Goal: Find contact information

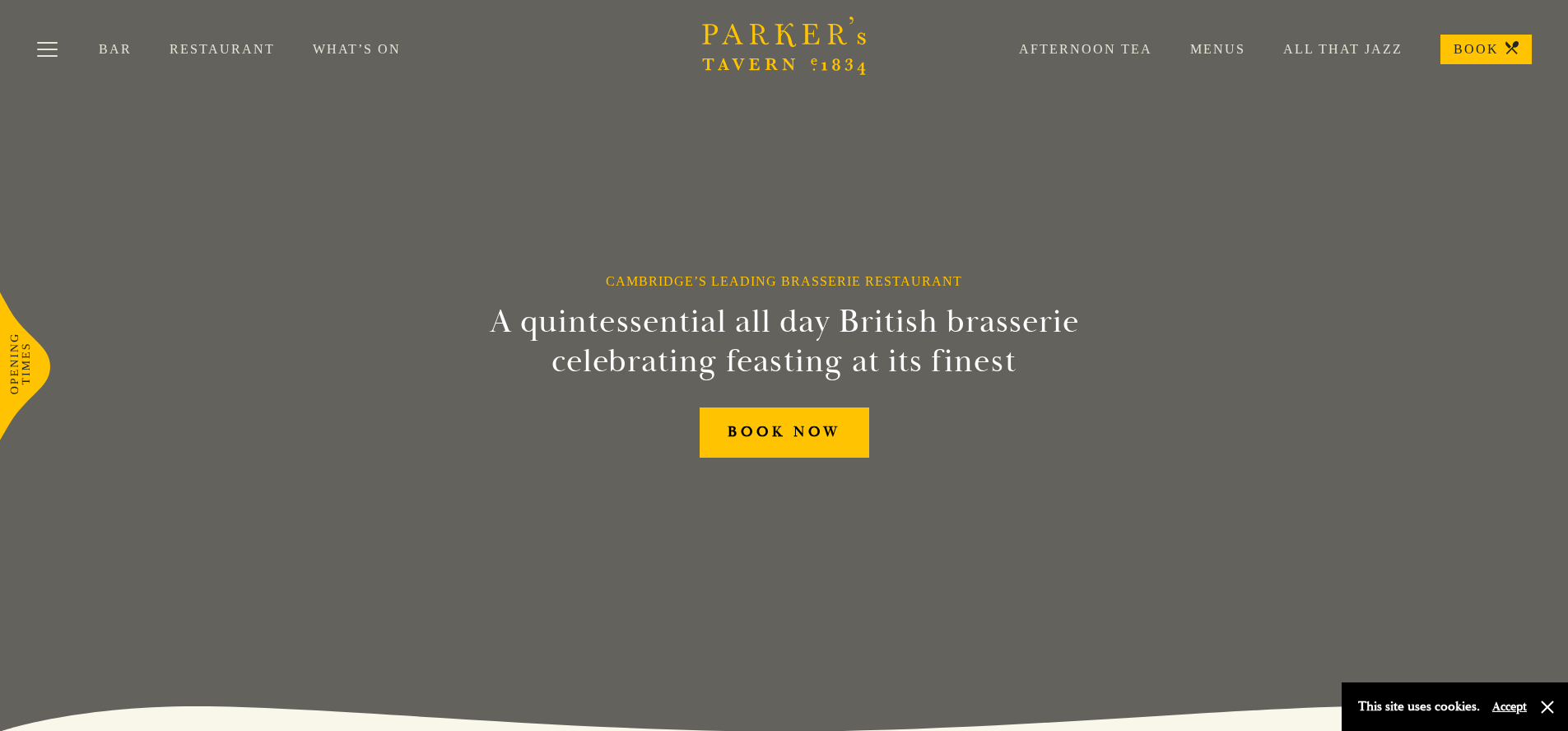
click at [1074, 48] on link "Afternoon Tea" at bounding box center [1067, 49] width 171 height 16
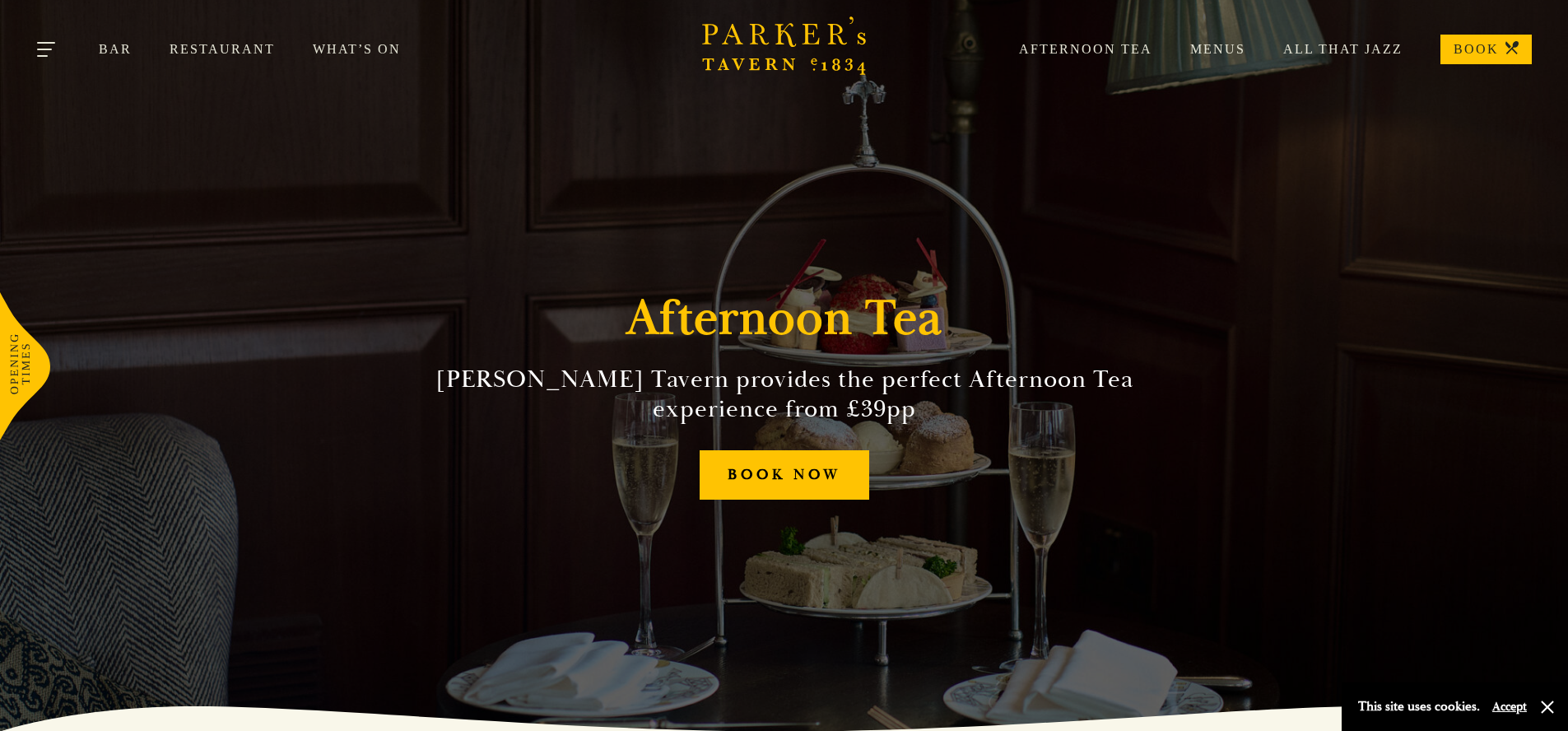
click at [48, 43] on button "Toggle navigation" at bounding box center [47, 52] width 70 height 70
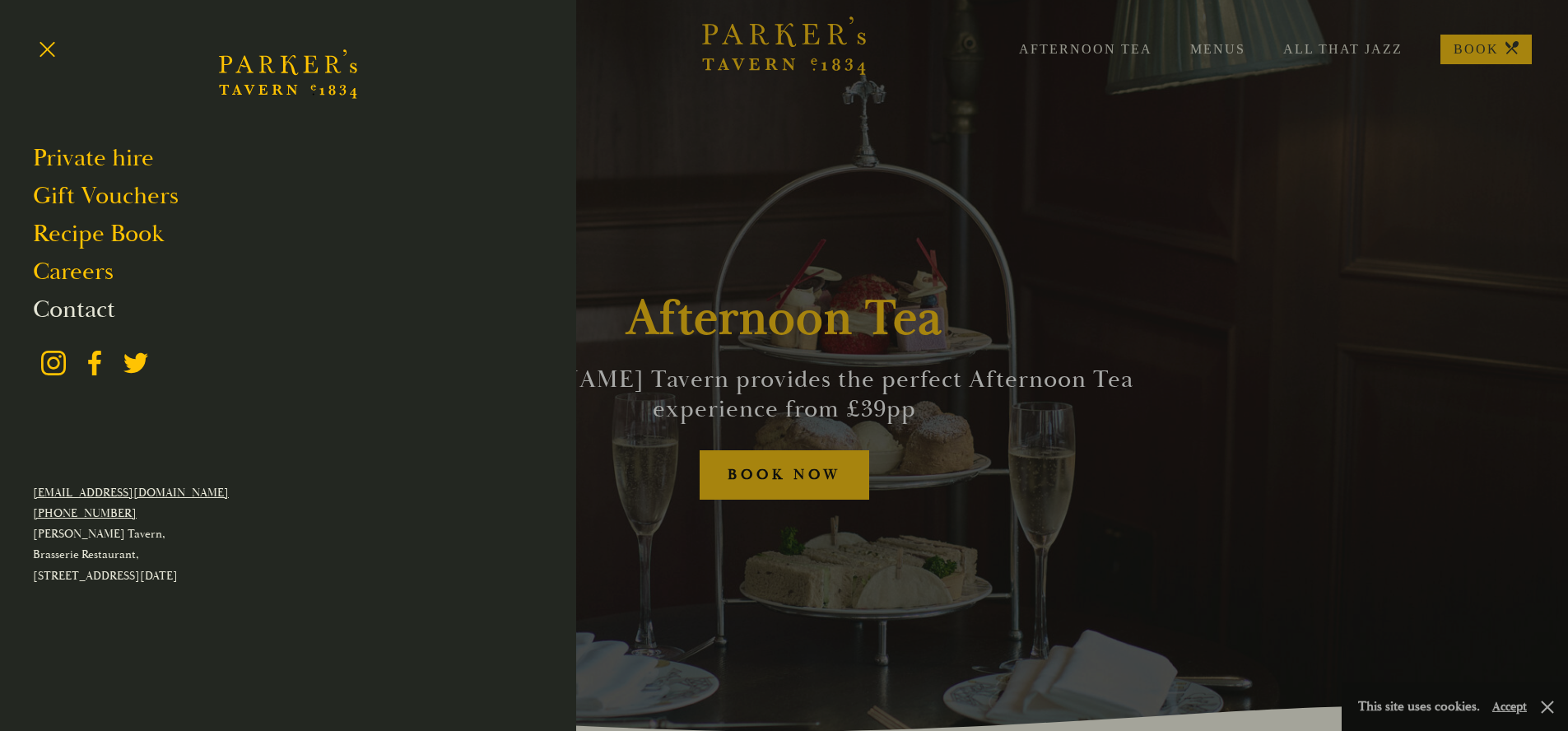
click at [70, 309] on link "Contact" at bounding box center [74, 309] width 82 height 31
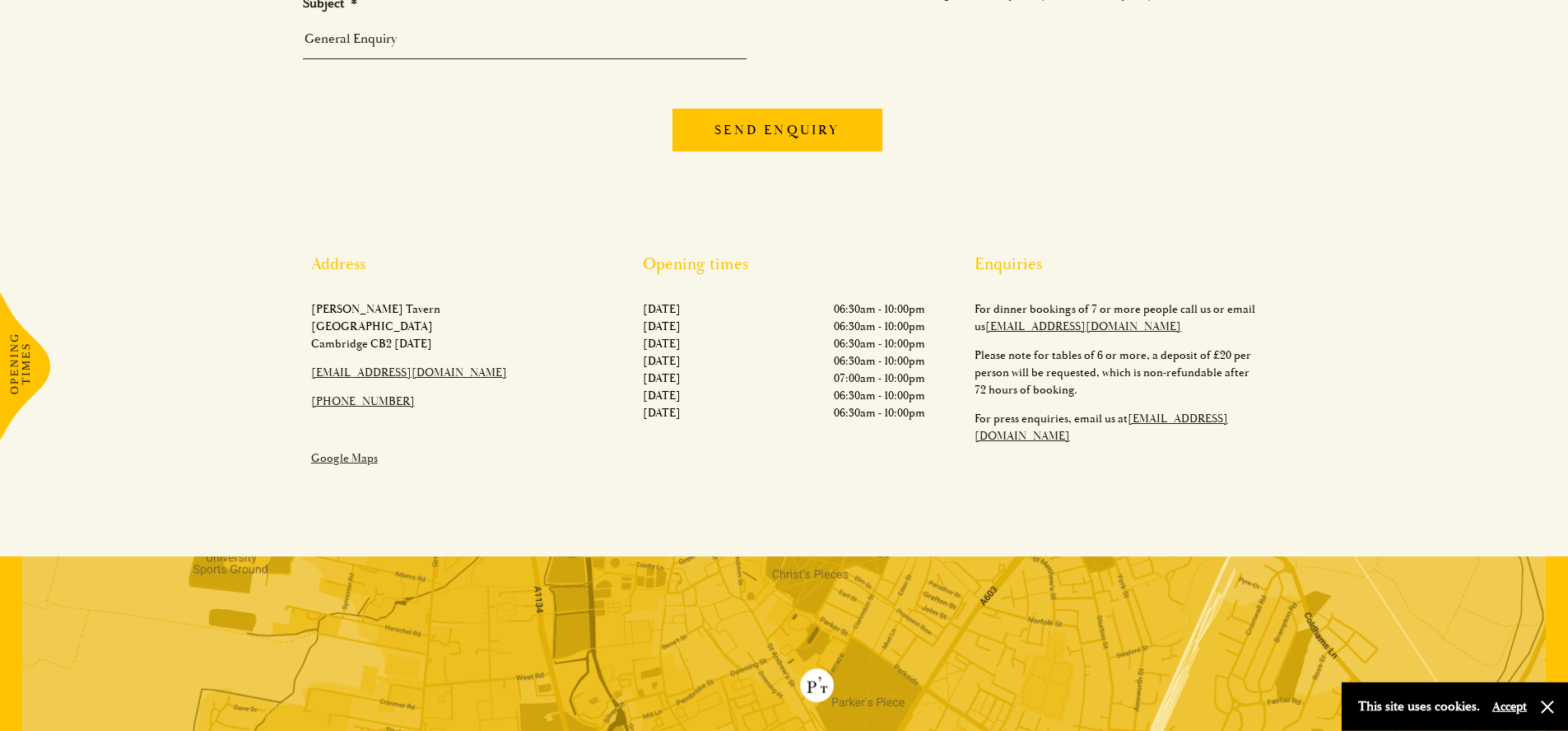
scroll to position [418, 0]
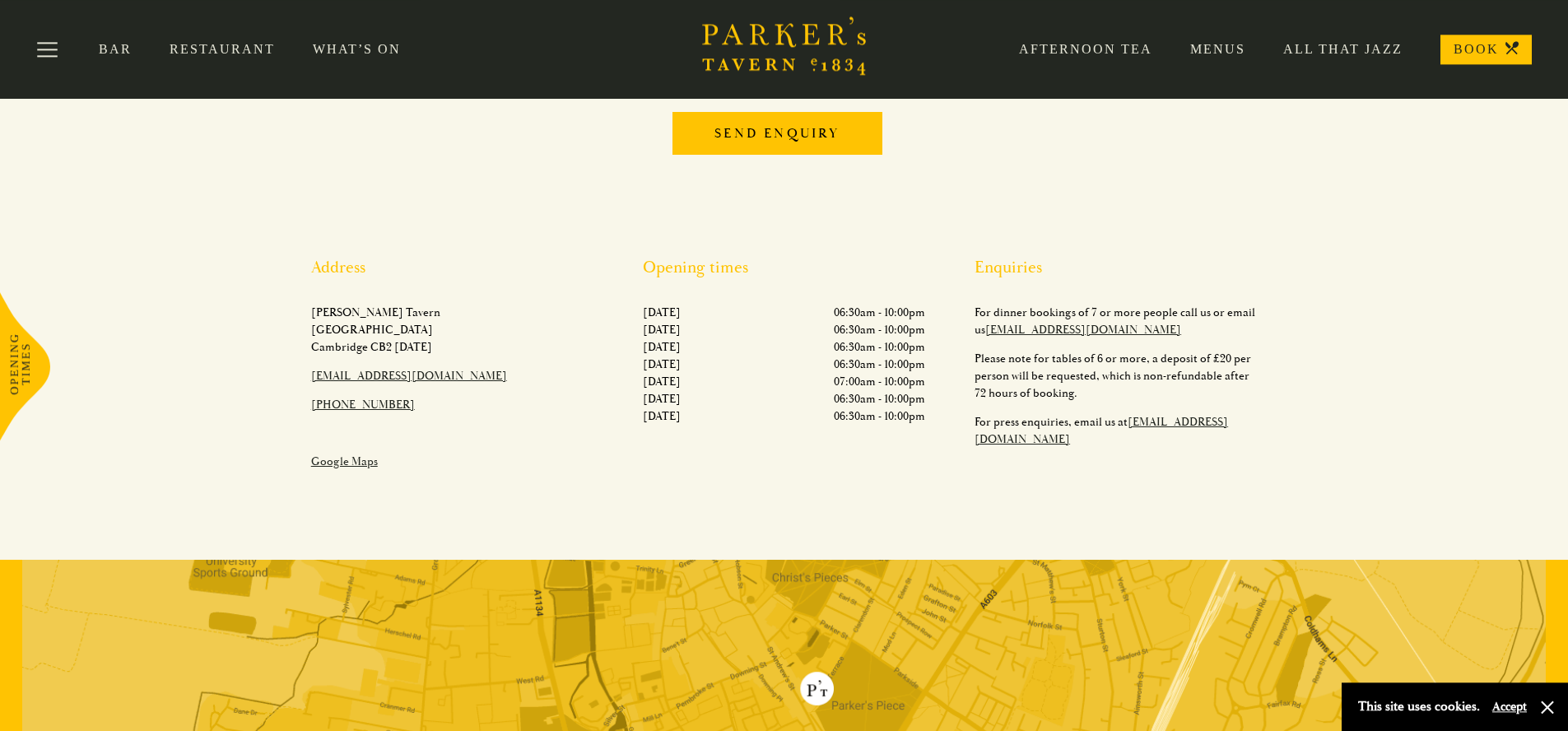
click at [1181, 440] on link "[EMAIL_ADDRESS][DOMAIN_NAME]" at bounding box center [1101, 430] width 254 height 31
